Goal: Task Accomplishment & Management: Use online tool/utility

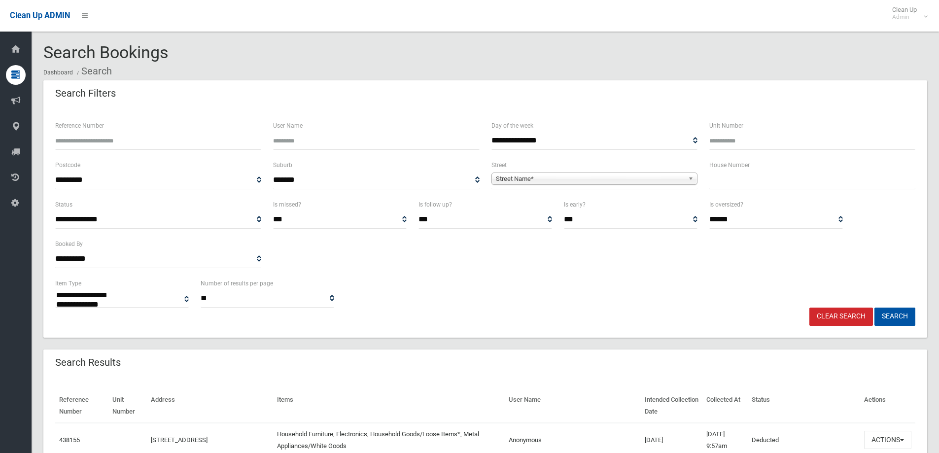
select select
click at [515, 180] on span "Street Name*" at bounding box center [590, 179] width 188 height 12
type input "*****"
click at [594, 205] on li "[GEOGRAPHIC_DATA] ([GEOGRAPHIC_DATA] 2200)" at bounding box center [594, 206] width 201 height 12
click at [746, 191] on div "House Number" at bounding box center [813, 178] width 218 height 39
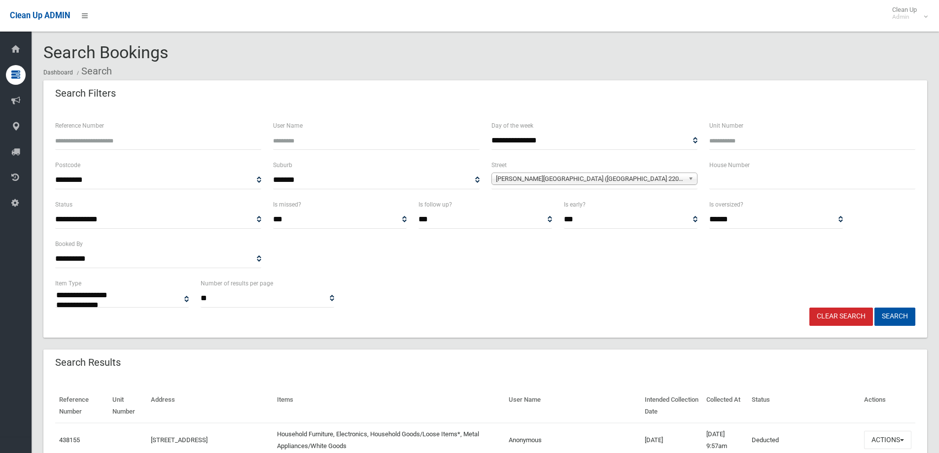
drag, startPoint x: 745, startPoint y: 186, endPoint x: 723, endPoint y: 190, distance: 22.0
click at [744, 186] on input "text" at bounding box center [813, 180] width 206 height 18
type input "**"
click at [896, 316] on button "Search" at bounding box center [895, 317] width 41 height 18
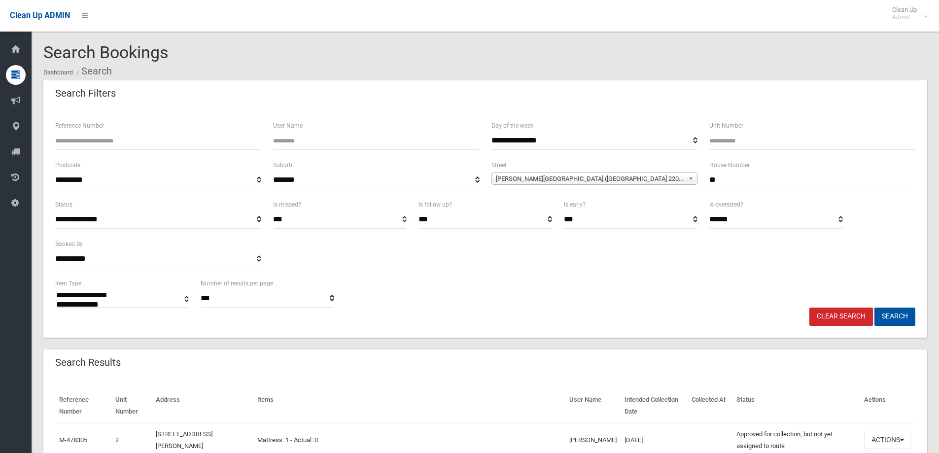
select select
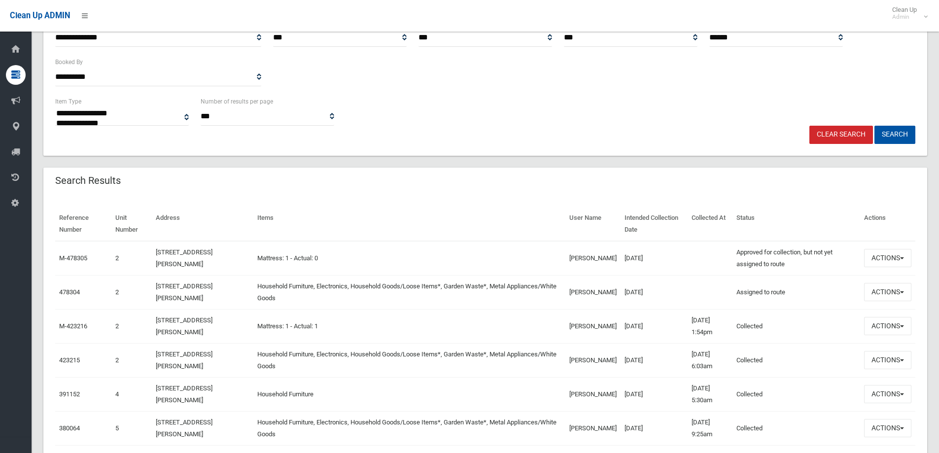
scroll to position [197, 0]
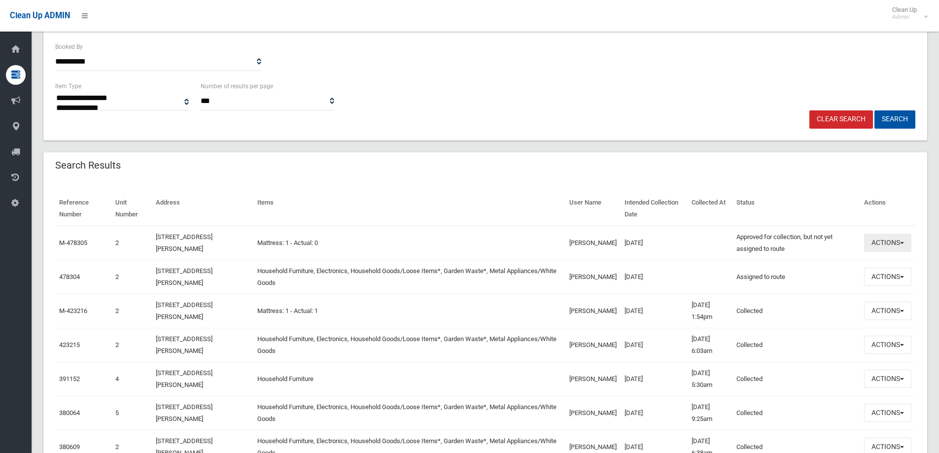
click at [893, 246] on button "Actions" at bounding box center [887, 243] width 47 height 18
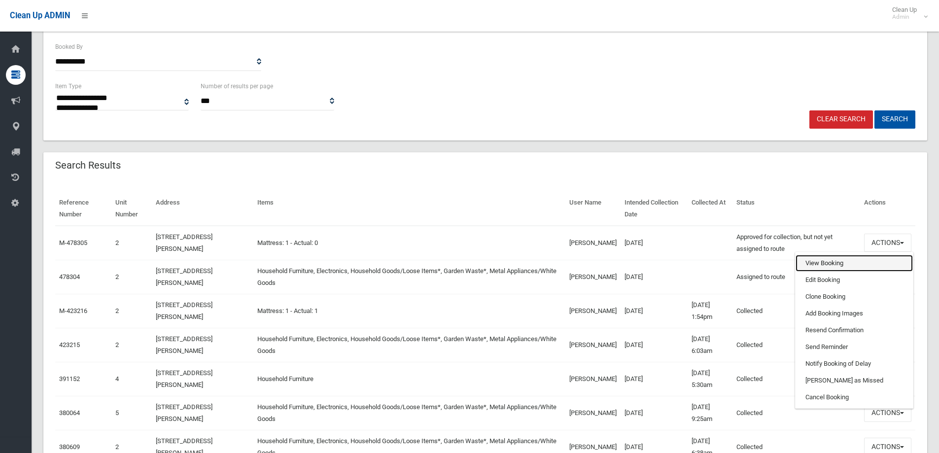
click at [836, 261] on link "View Booking" at bounding box center [854, 263] width 117 height 17
